Goal: Find specific page/section: Find specific page/section

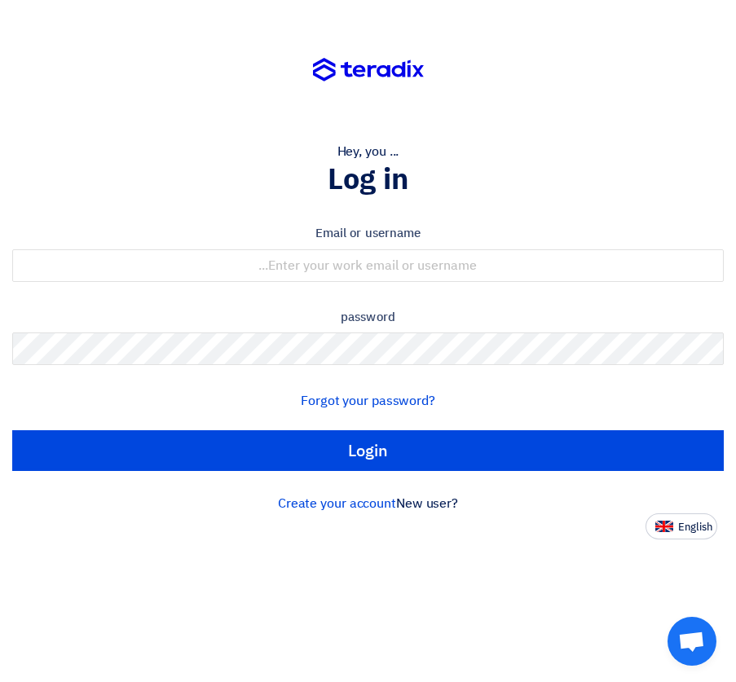
click at [673, 512] on div "New user? Create your account" at bounding box center [368, 504] width 712 height 20
click at [676, 520] on button "English" at bounding box center [682, 527] width 72 height 26
type input "Sign in"
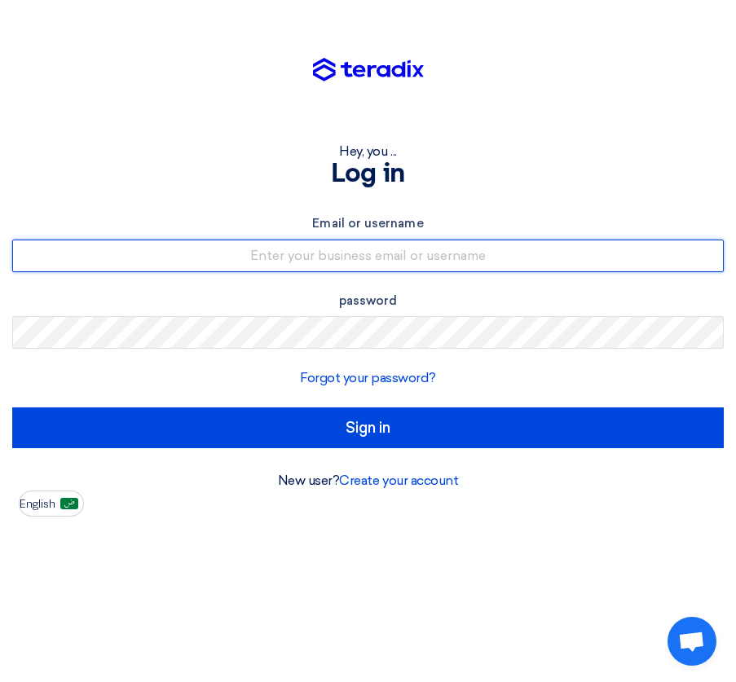
click at [356, 252] on input "text" at bounding box center [368, 256] width 712 height 33
type input "[EMAIL_ADDRESS][DOMAIN_NAME]"
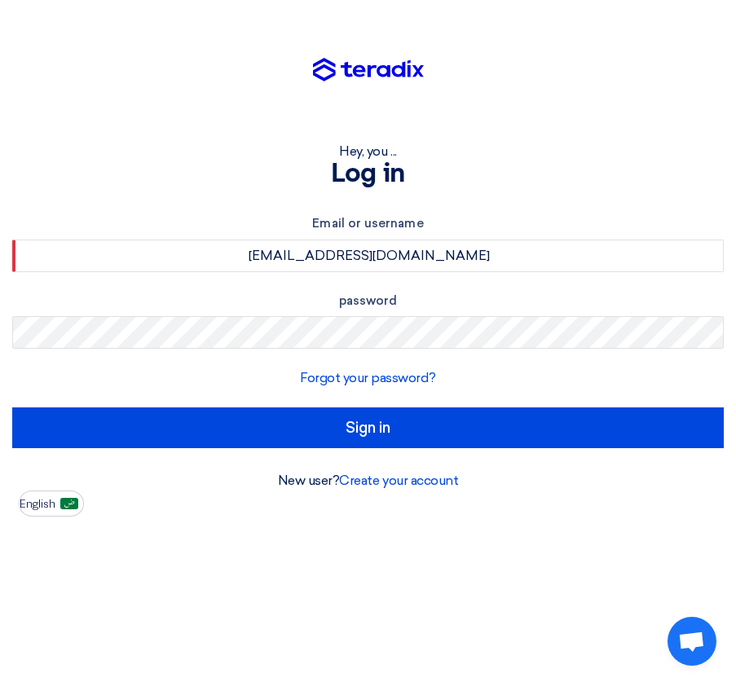
click at [12, 408] on input "Sign in" at bounding box center [368, 428] width 712 height 41
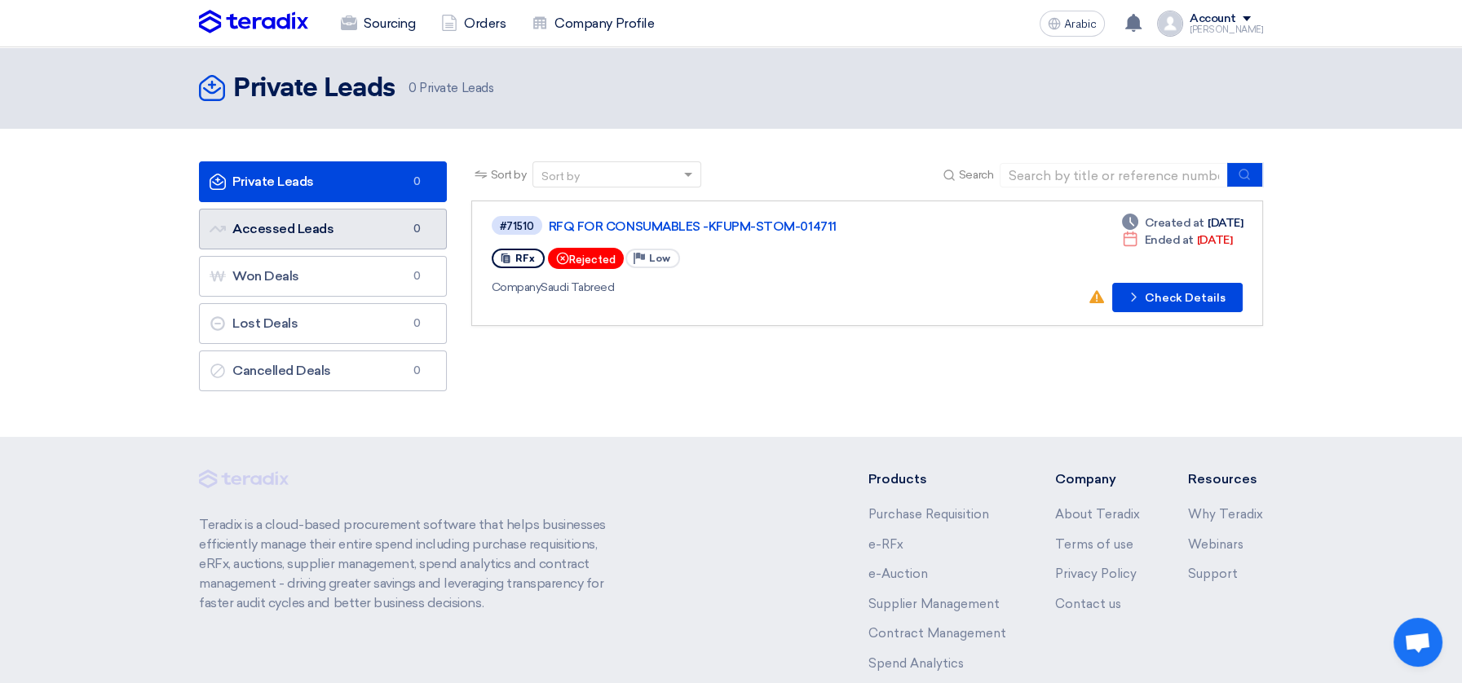
click at [338, 211] on link "Accessed Leads Accessed Leads 0" at bounding box center [323, 229] width 248 height 41
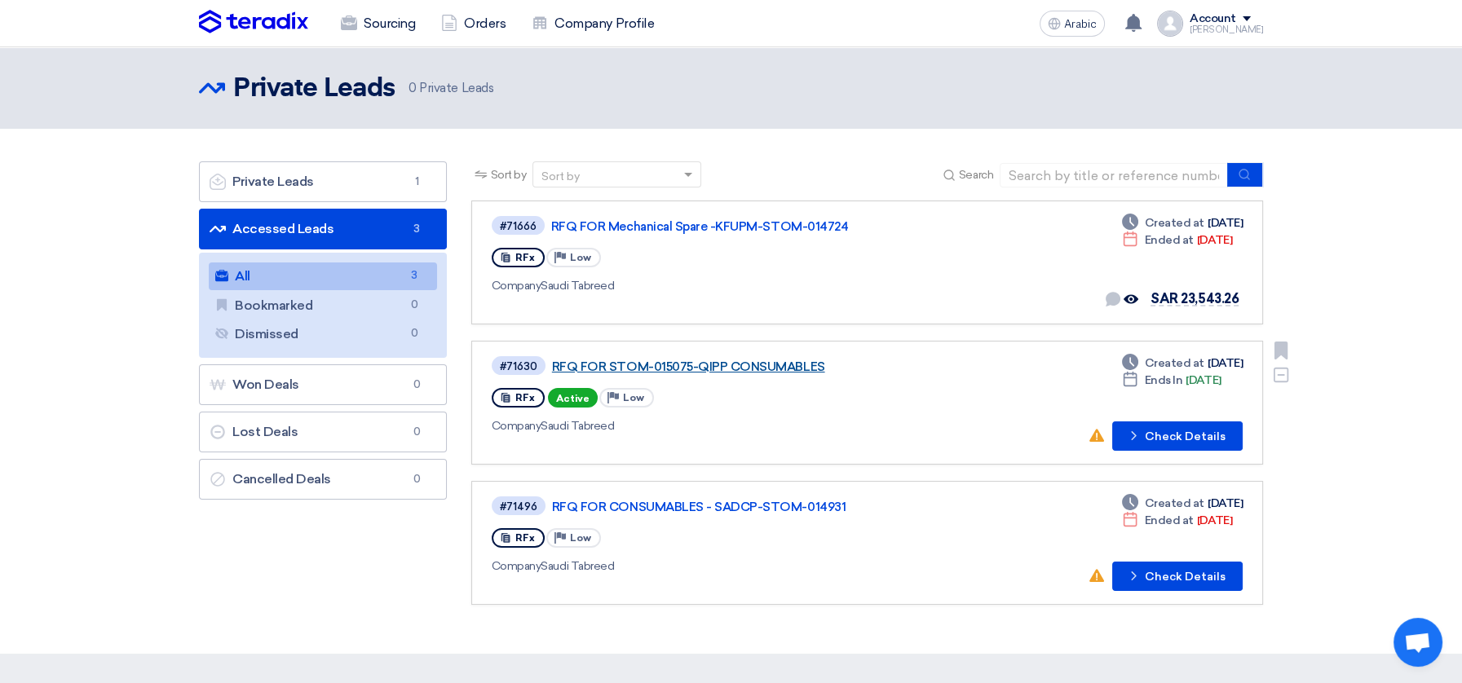
click at [702, 368] on font "RFQ FOR STOM-015075-QIPP CONSUMABLES" at bounding box center [688, 367] width 273 height 15
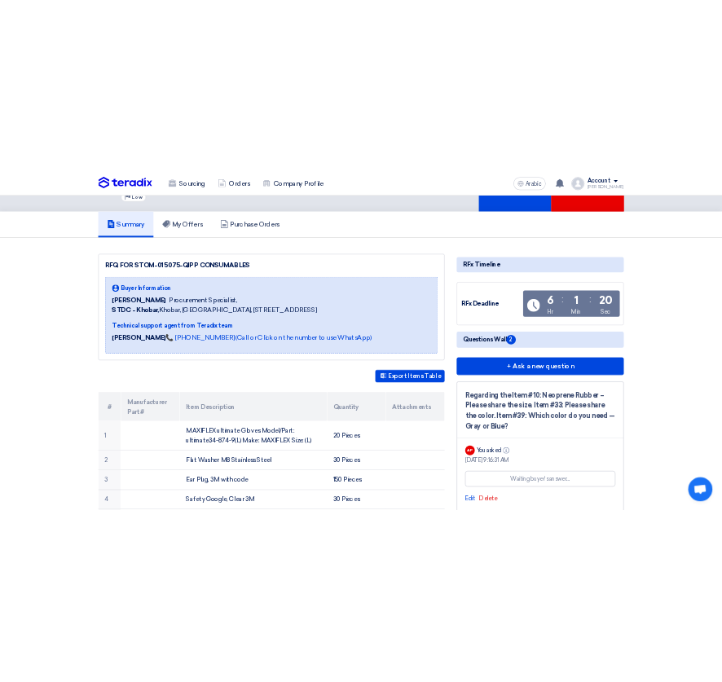
scroll to position [272, 0]
